Goal: Download file/media

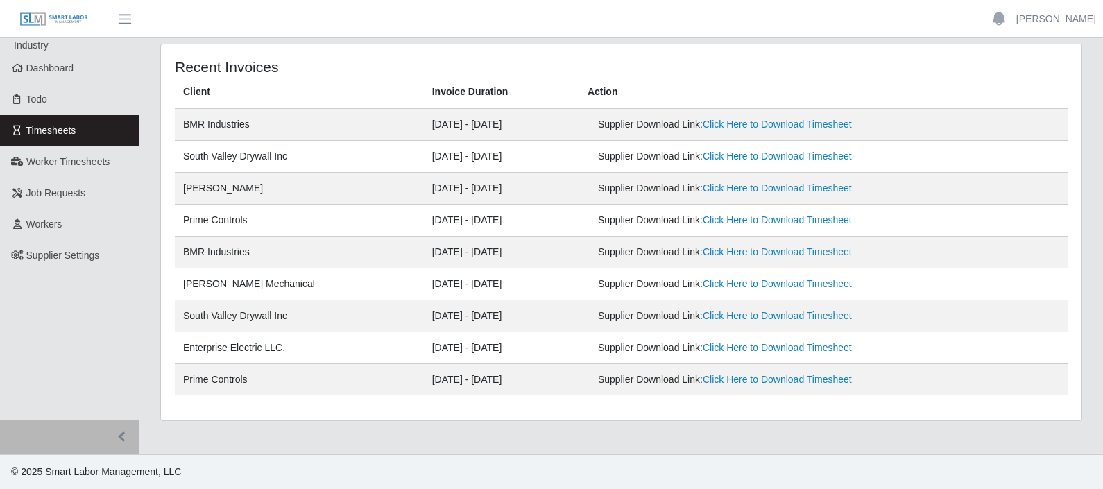
click at [153, 288] on div "Recent Invoices Client Invoice Duration Action BMR Industries 08/04/2025 - 08/1…" at bounding box center [621, 241] width 943 height 394
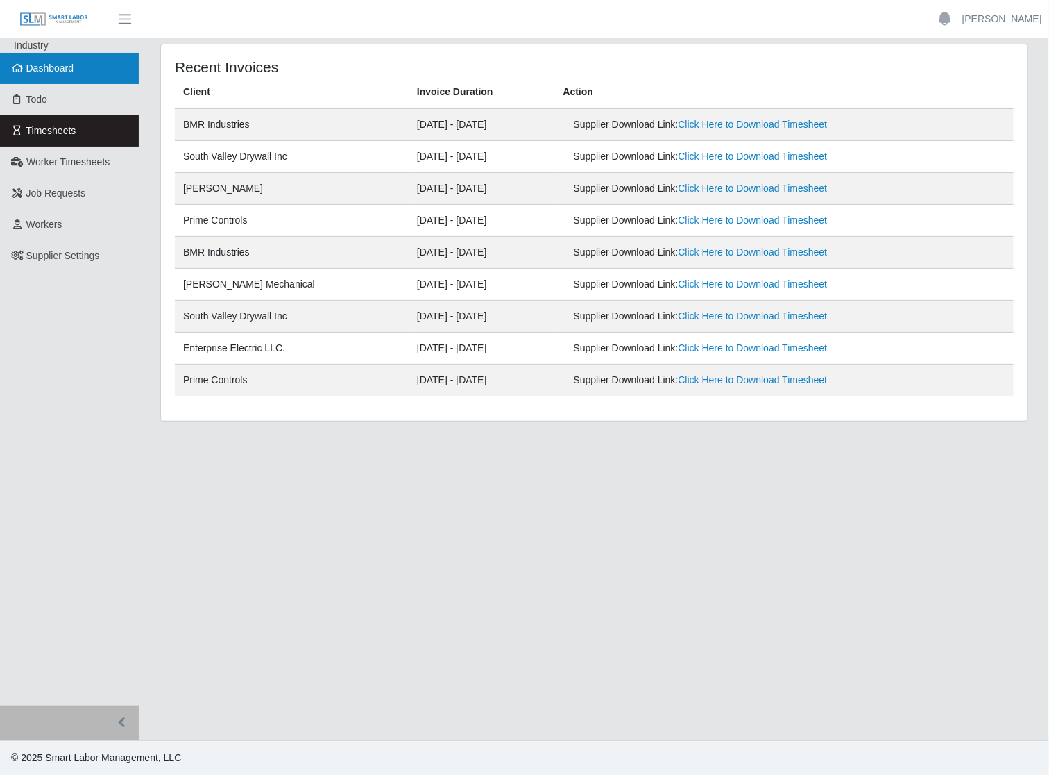
click at [94, 71] on link "Dashboard" at bounding box center [69, 68] width 139 height 31
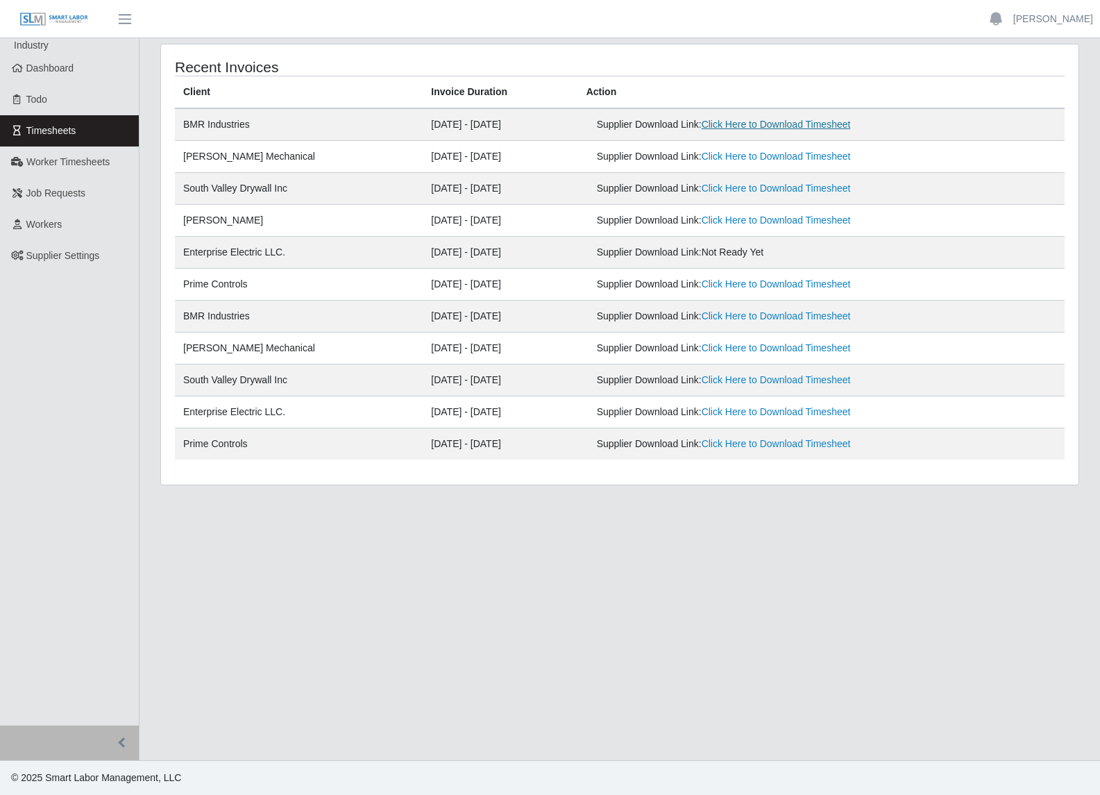
click at [807, 122] on link "Click Here to Download Timesheet" at bounding box center [776, 124] width 149 height 11
click at [743, 161] on link "Click Here to Download Timesheet" at bounding box center [776, 156] width 149 height 11
click at [771, 188] on link "Click Here to Download Timesheet" at bounding box center [776, 188] width 149 height 11
click at [40, 56] on link "Dashboard" at bounding box center [69, 68] width 139 height 31
